Goal: Task Accomplishment & Management: Manage account settings

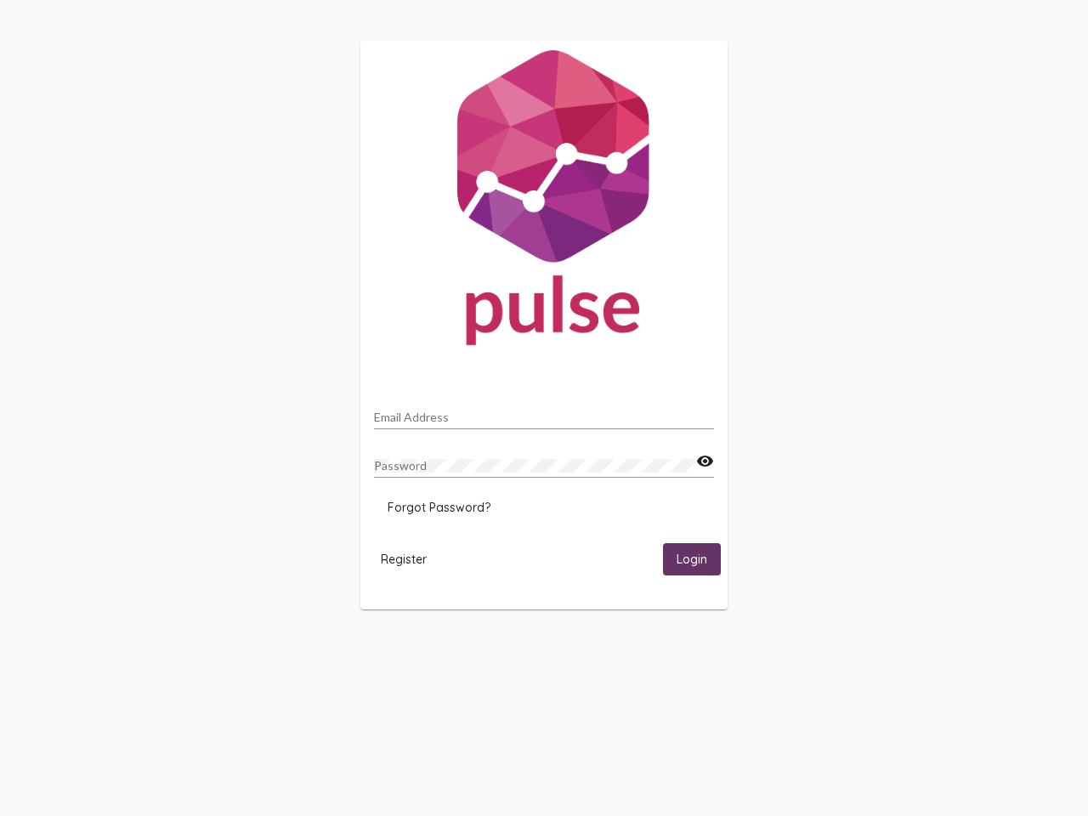
click at [544, 412] on input "Email Address" at bounding box center [544, 417] width 340 height 14
click at [704, 461] on mat-icon "visibility" at bounding box center [705, 461] width 18 height 20
click at [438, 507] on span "Forgot Password?" at bounding box center [438, 507] width 103 height 15
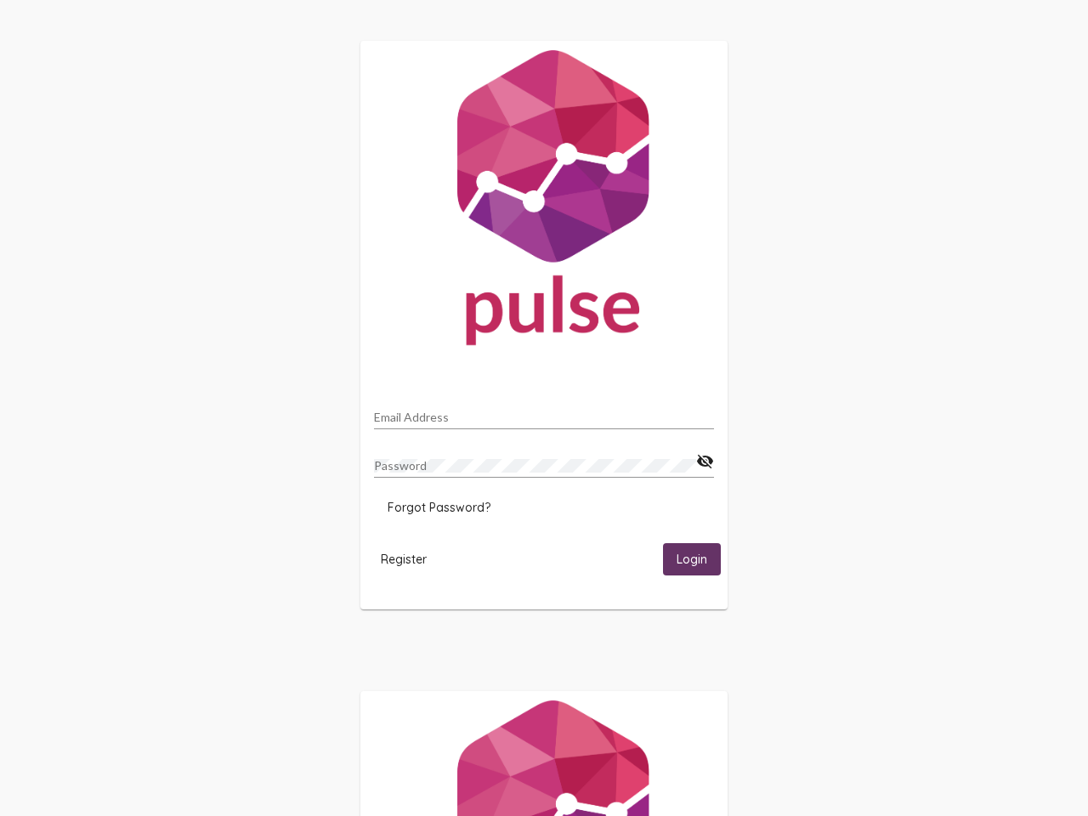
click at [404, 558] on span "Register" at bounding box center [404, 559] width 46 height 15
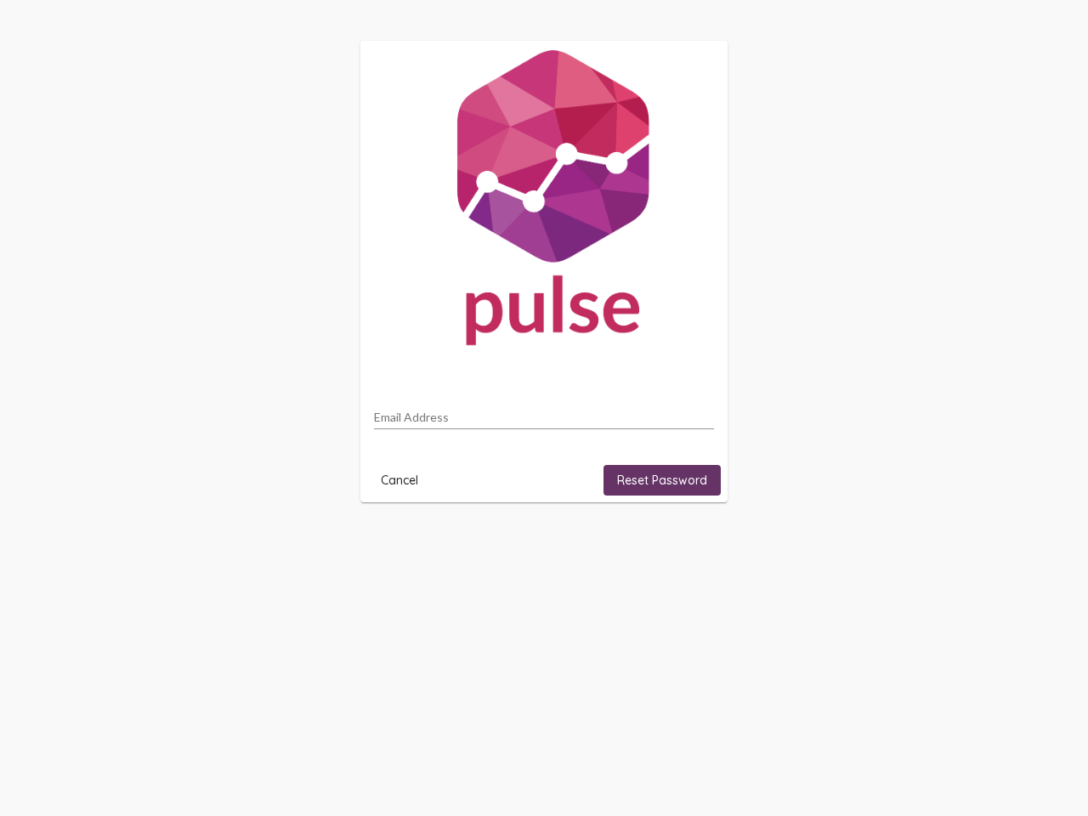
click at [692, 543] on html "Email Address Cancel Reset Password" at bounding box center [544, 271] width 1088 height 543
